Goal: Task Accomplishment & Management: Manage account settings

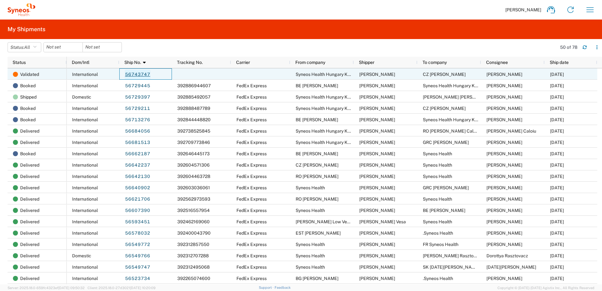
click at [138, 72] on link "56743747" at bounding box center [138, 75] width 26 height 10
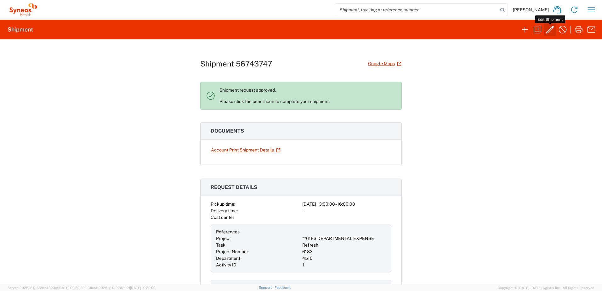
click at [549, 31] on icon "button" at bounding box center [550, 30] width 10 height 10
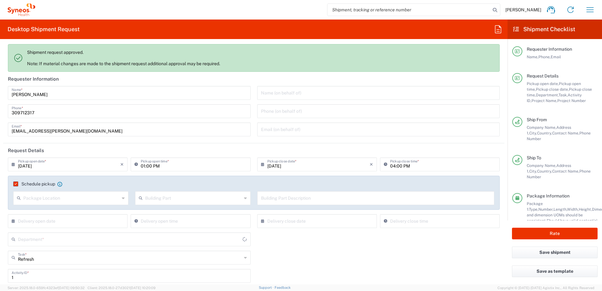
type input "4510"
type input "**6183 DEPARTMENTAL EXPENSE"
type input "6183"
type input "Hungary"
type input "Your Packaging"
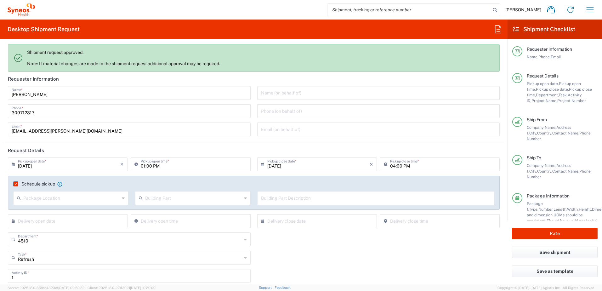
type input "Bulgaria"
type input "Delivery Duty Paid"
type input "Syneos Health Hungary Kft."
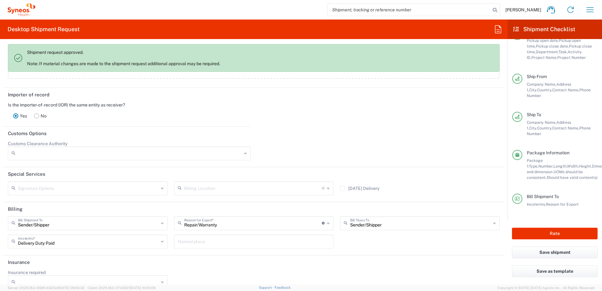
scroll to position [911, 0]
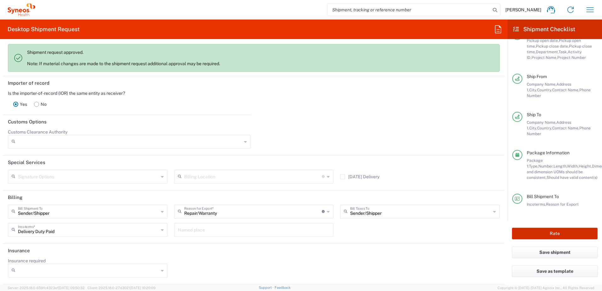
click at [545, 233] on button "Rate" at bounding box center [555, 234] width 86 height 12
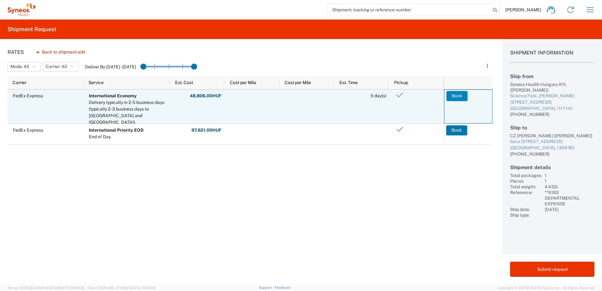
click at [456, 95] on button "Book" at bounding box center [456, 96] width 21 height 10
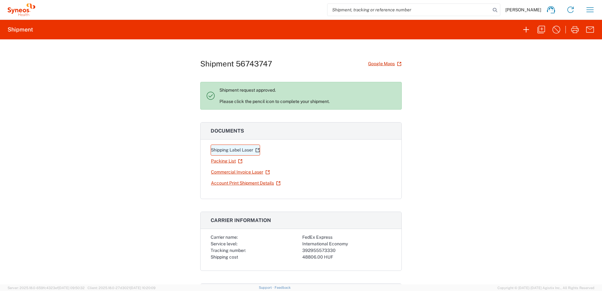
click at [237, 150] on link "Shipping Label Laser" at bounding box center [235, 149] width 49 height 11
drag, startPoint x: 336, startPoint y: 250, endPoint x: 297, endPoint y: 250, distance: 38.7
click at [297, 250] on div "Carrier name: FedEx Express Service level: International Economy Tracking numbe…" at bounding box center [301, 247] width 181 height 26
copy div "392955573330"
click at [543, 30] on icon "button" at bounding box center [541, 30] width 10 height 10
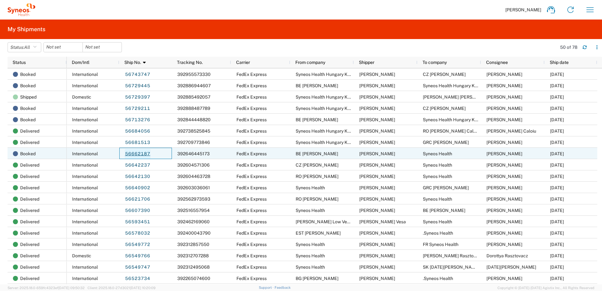
click at [138, 151] on link "56662187" at bounding box center [138, 154] width 26 height 10
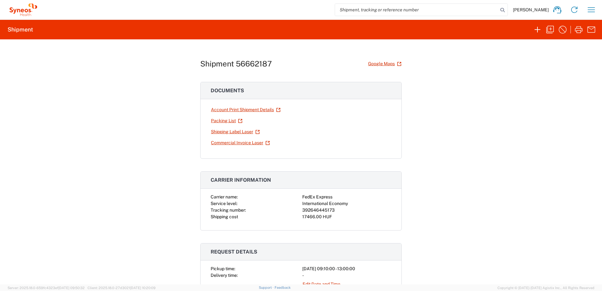
scroll to position [105, 0]
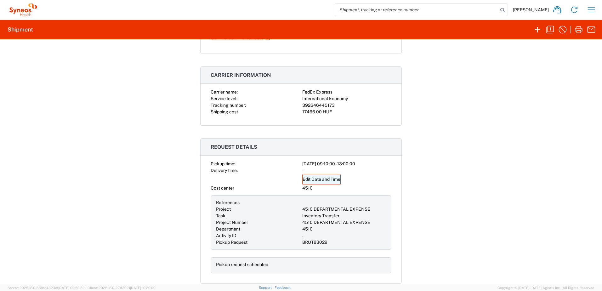
click at [317, 179] on link "Edit Date and Time" at bounding box center [321, 179] width 38 height 11
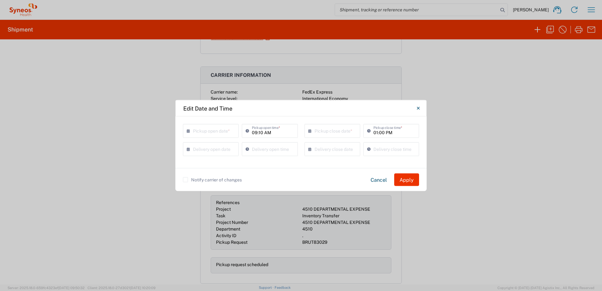
click at [201, 131] on input "text" at bounding box center [212, 130] width 38 height 11
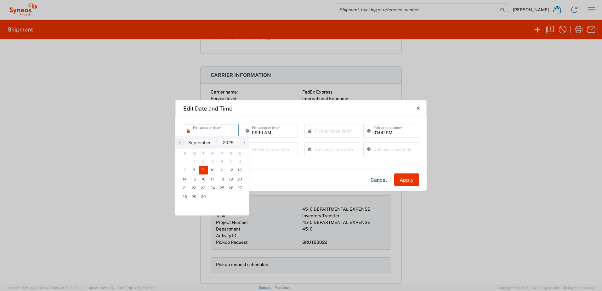
drag, startPoint x: 206, startPoint y: 165, endPoint x: 204, endPoint y: 169, distance: 4.7
click at [204, 169] on span "9" at bounding box center [203, 170] width 9 height 9
type input "09/09/2025"
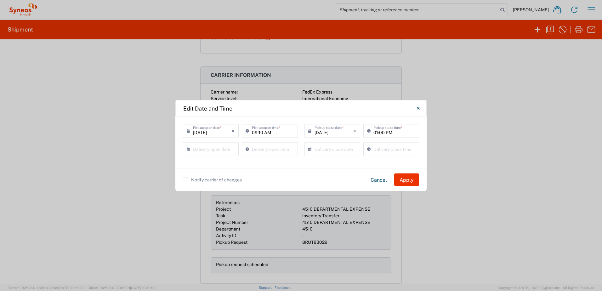
click at [254, 132] on input "09:10 AM" at bounding box center [273, 130] width 42 height 11
type input "08:10 AM"
click at [184, 179] on label "Notify carrier of changes" at bounding box center [212, 179] width 59 height 5
click at [185, 180] on input "Notify carrier of changes" at bounding box center [185, 180] width 0 height 0
click at [413, 178] on button "Apply" at bounding box center [406, 179] width 25 height 13
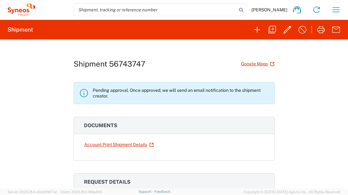
scroll to position [105, 0]
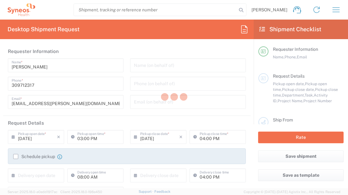
type input "[GEOGRAPHIC_DATA]"
